Goal: Task Accomplishment & Management: Manage account settings

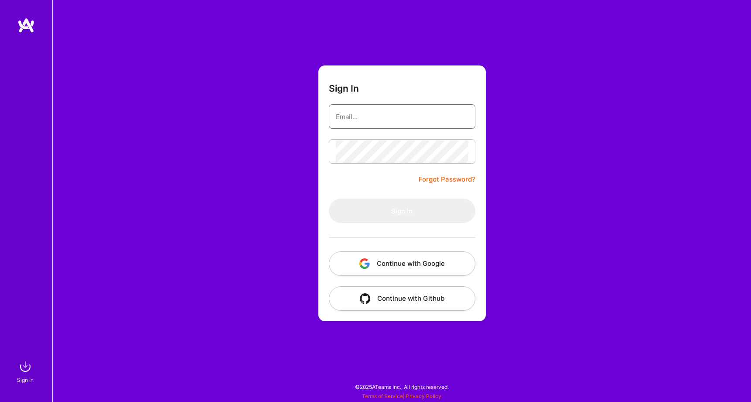
click at [382, 119] on input "email" at bounding box center [402, 117] width 133 height 22
type input "[EMAIL_ADDRESS][DOMAIN_NAME]"
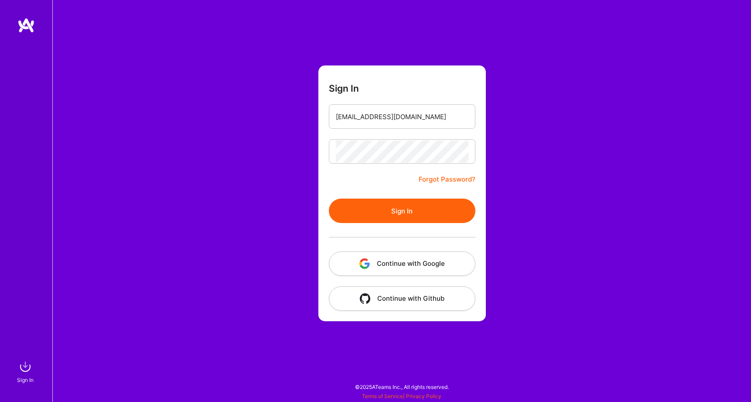
click at [389, 205] on button "Sign In" at bounding box center [402, 210] width 147 height 24
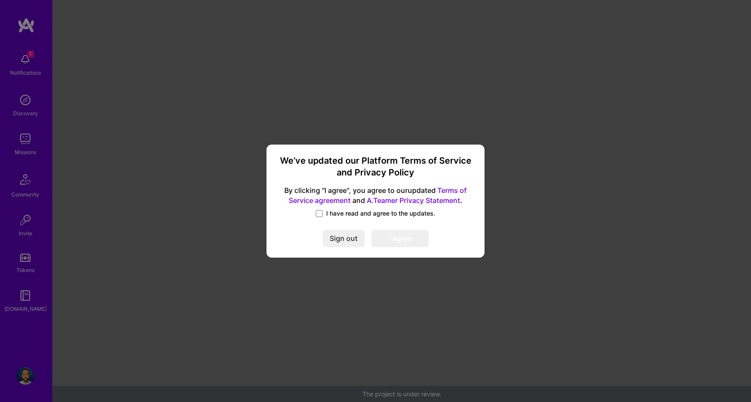
click at [375, 216] on span "I have read and agree to the updates." at bounding box center [380, 213] width 109 height 9
click at [0, 0] on input "I have read and agree to the updates." at bounding box center [0, 0] width 0 height 0
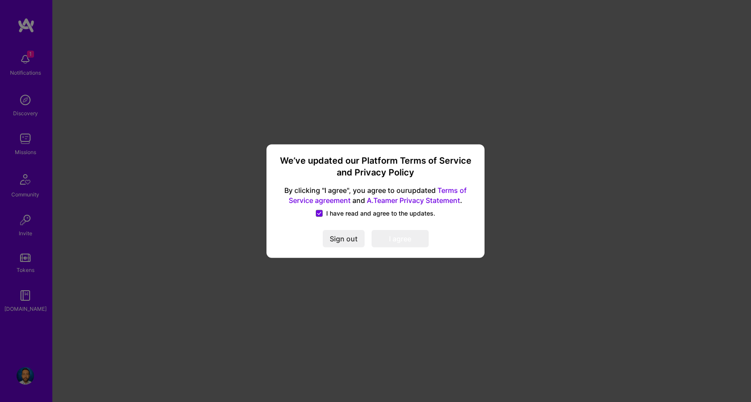
click at [384, 239] on button "I agree" at bounding box center [400, 238] width 57 height 17
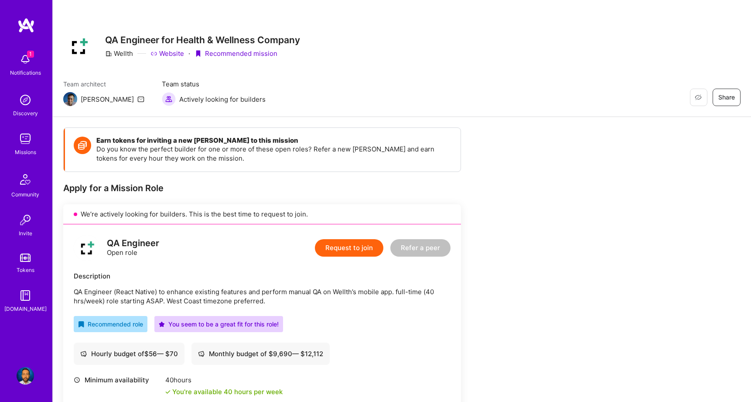
click at [31, 61] on img at bounding box center [25, 59] width 17 height 17
click at [26, 138] on img at bounding box center [25, 138] width 17 height 17
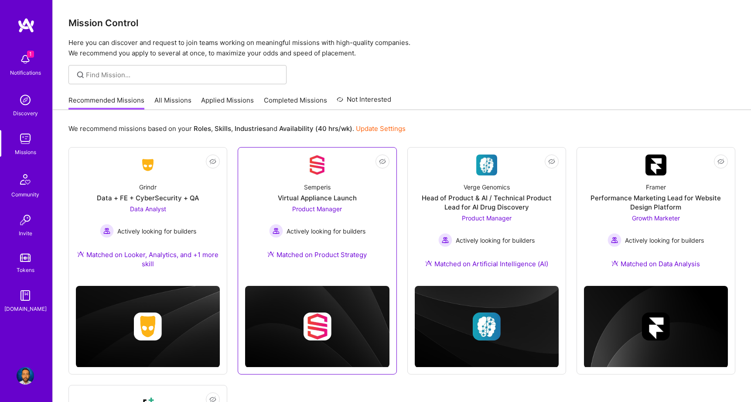
click at [316, 196] on div "Virtual Appliance Launch" at bounding box center [317, 197] width 79 height 9
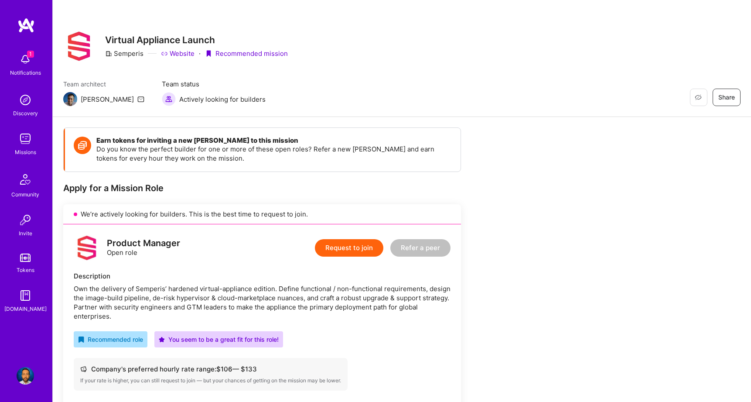
click at [26, 362] on div "1 Notifications Discovery Missions Community Invite Tokens [DOMAIN_NAME] Profile" at bounding box center [26, 201] width 52 height 402
click at [26, 371] on img at bounding box center [25, 375] width 17 height 17
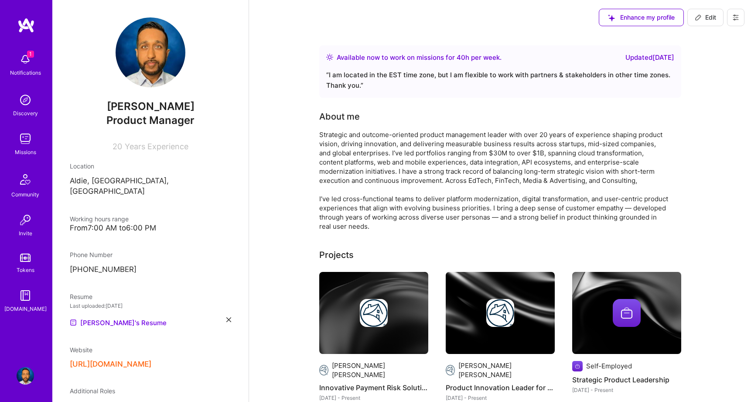
click at [27, 28] on img at bounding box center [25, 25] width 17 height 16
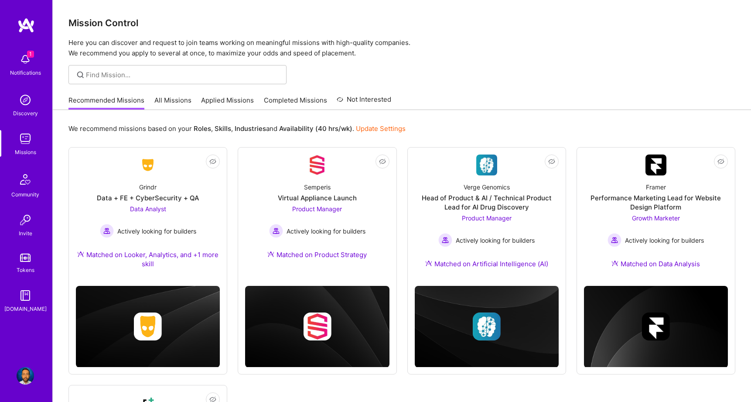
scroll to position [222, 0]
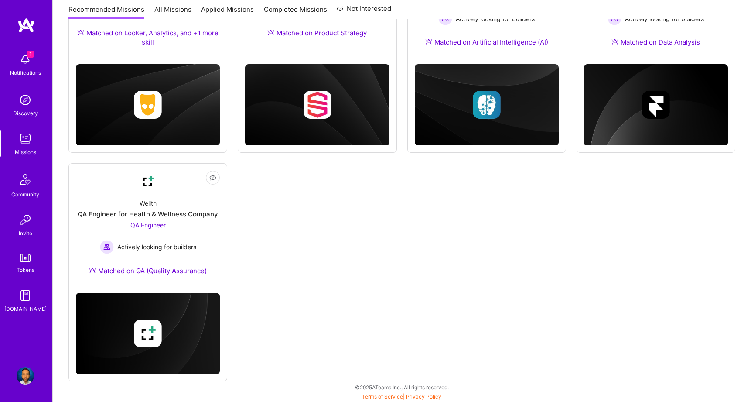
click at [28, 56] on span "1" at bounding box center [30, 54] width 7 height 7
click at [26, 370] on img at bounding box center [25, 375] width 17 height 17
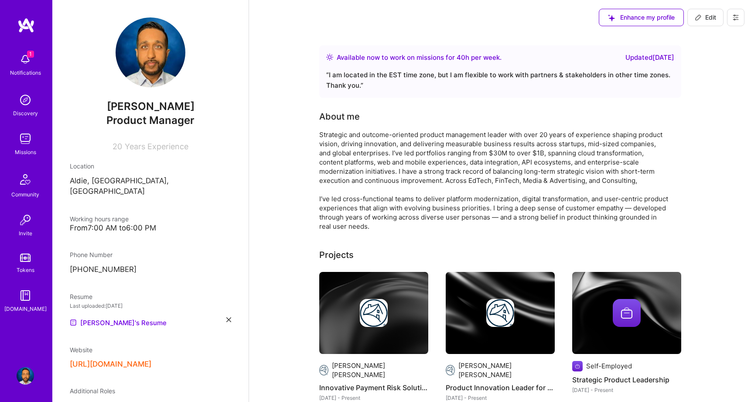
click at [738, 12] on button at bounding box center [735, 17] width 17 height 17
click at [713, 85] on button "Log Out" at bounding box center [711, 82] width 65 height 22
